Goal: Transaction & Acquisition: Obtain resource

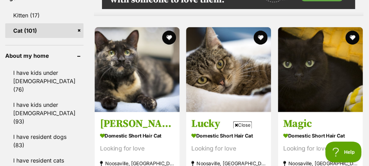
scroll to position [607, 0]
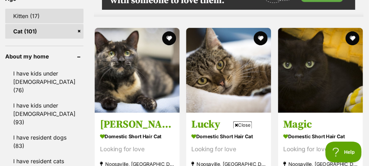
click at [23, 23] on link "Kitten (17)" at bounding box center [44, 16] width 78 height 15
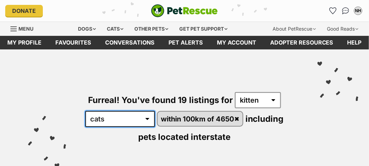
click at [155, 127] on select "any type of pet cats dogs other pets" at bounding box center [120, 119] width 70 height 16
click at [155, 120] on select "any type of pet cats dogs other pets" at bounding box center [120, 119] width 70 height 16
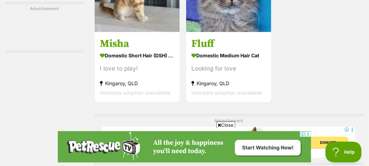
scroll to position [1396, 0]
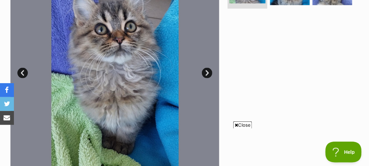
click at [208, 78] on link "Next" at bounding box center [207, 73] width 10 height 10
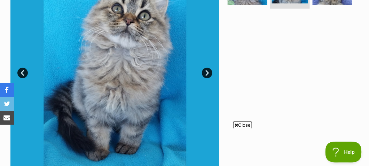
click at [208, 78] on link "Next" at bounding box center [207, 73] width 10 height 10
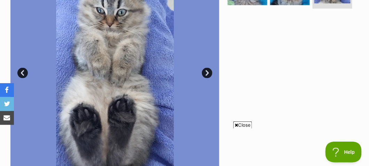
click at [235, 125] on icon at bounding box center [236, 125] width 3 height 5
click at [205, 78] on link "Next" at bounding box center [207, 73] width 10 height 10
